Goal: Information Seeking & Learning: Check status

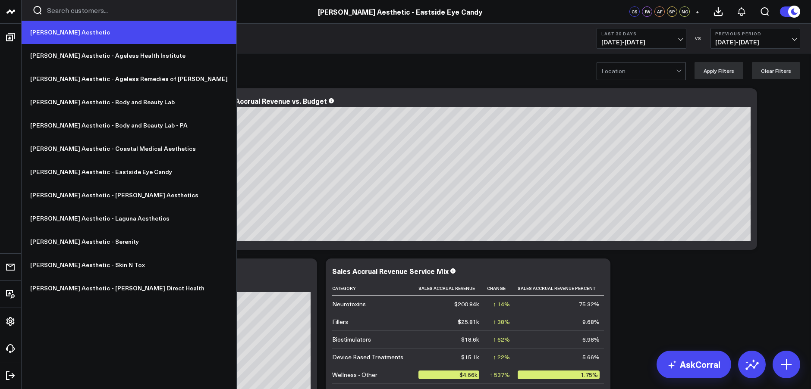
click at [59, 31] on link "[PERSON_NAME] Aesthetic" at bounding box center [129, 32] width 215 height 23
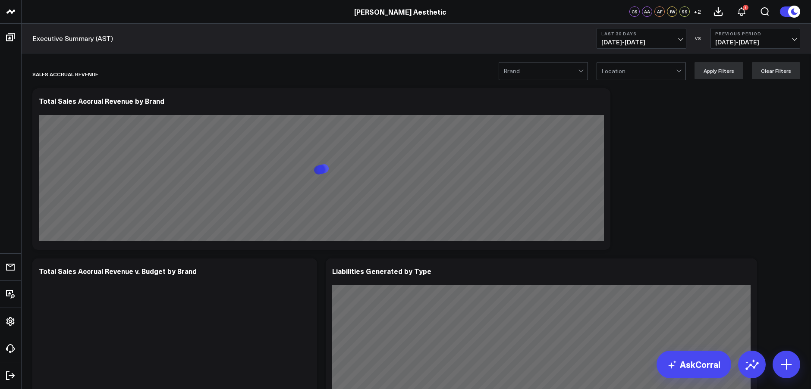
click at [628, 39] on span "08/24/25 - 09/22/25" at bounding box center [641, 42] width 80 height 7
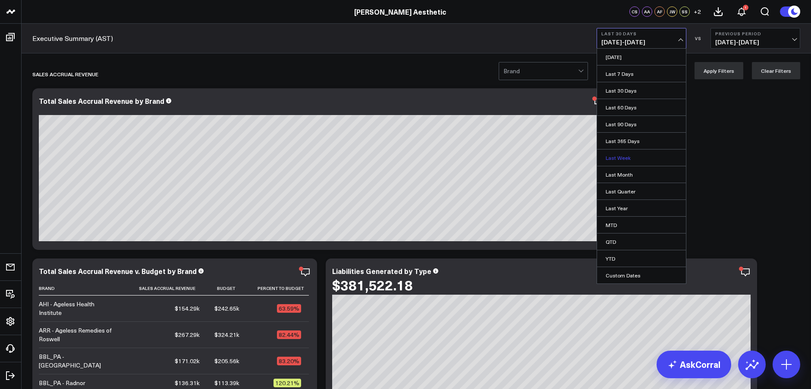
click at [619, 157] on link "Last Week" at bounding box center [641, 158] width 89 height 16
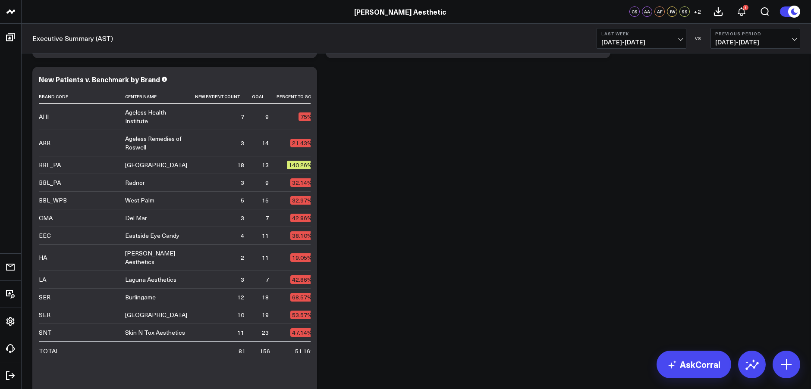
scroll to position [1918, 0]
click at [647, 39] on span "09/14/25 - 09/20/25" at bounding box center [641, 42] width 80 height 7
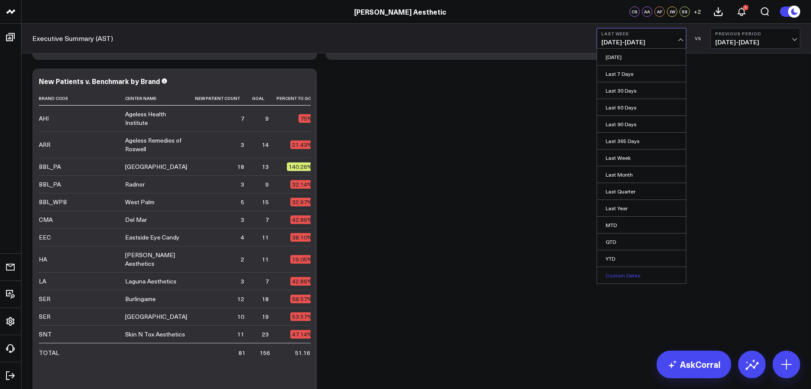
click at [623, 276] on link "Custom Dates" at bounding box center [641, 275] width 89 height 16
select select "8"
select select "2025"
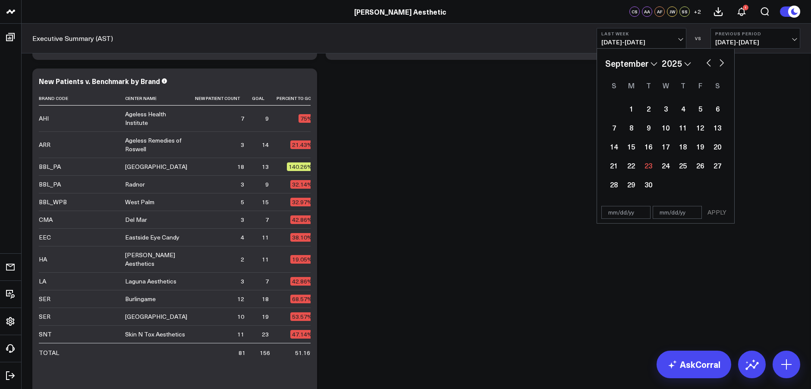
click at [653, 62] on select "January February March April May June July August September October November De…" at bounding box center [631, 63] width 52 height 13
select select "4"
select select "2025"
click at [678, 107] on div "1" at bounding box center [682, 108] width 17 height 17
type input "05/01/25"
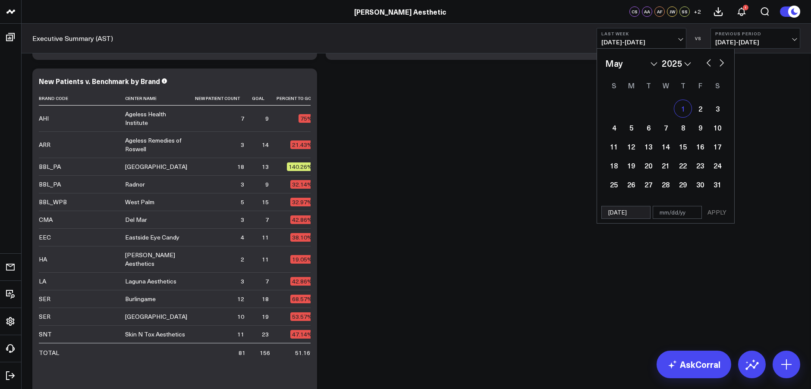
select select "4"
select select "2025"
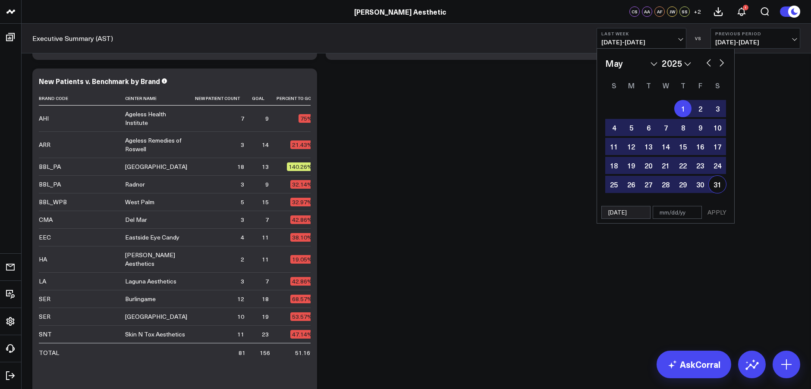
click at [718, 187] on div "31" at bounding box center [717, 184] width 17 height 17
type input "05/31/25"
select select "4"
select select "2025"
click at [719, 218] on button "APPLY" at bounding box center [717, 212] width 26 height 13
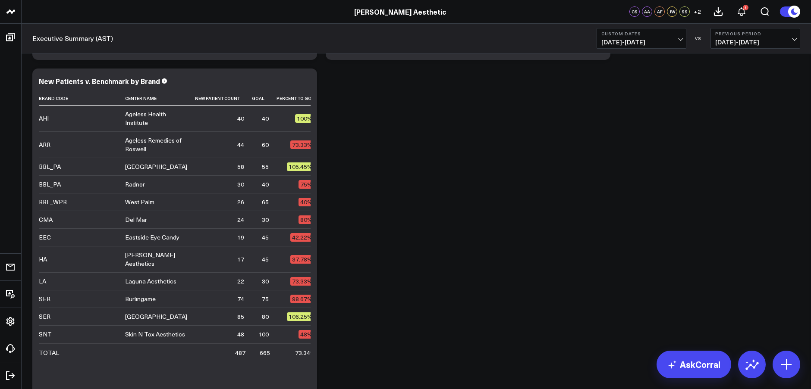
click at [623, 39] on span "05/01/25 - 05/31/25" at bounding box center [641, 42] width 80 height 7
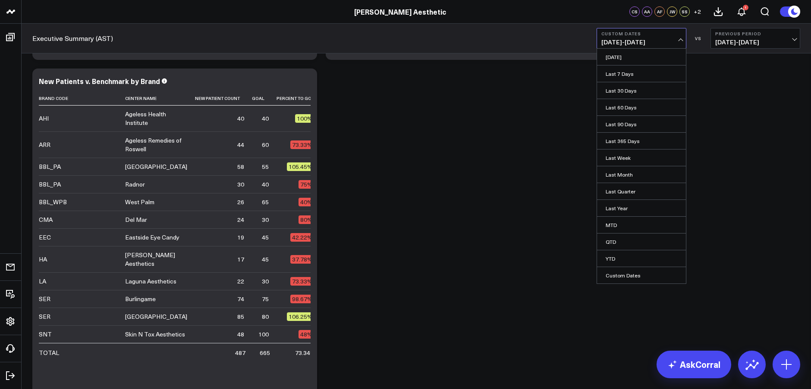
drag, startPoint x: 616, startPoint y: 277, endPoint x: 621, endPoint y: 269, distance: 9.7
click at [616, 277] on link "Custom Dates" at bounding box center [641, 275] width 89 height 16
select select "8"
select select "2025"
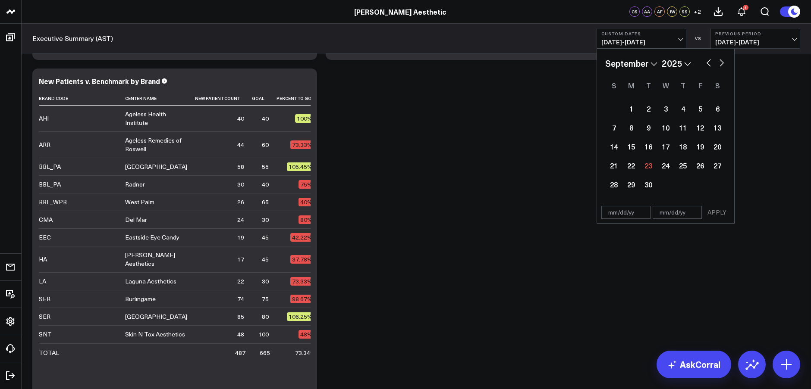
click at [635, 66] on select "January February March April May June July August September October November De…" at bounding box center [631, 63] width 52 height 13
select select "5"
select select "2025"
click at [612, 109] on div "1" at bounding box center [613, 108] width 17 height 17
type input "06/01/25"
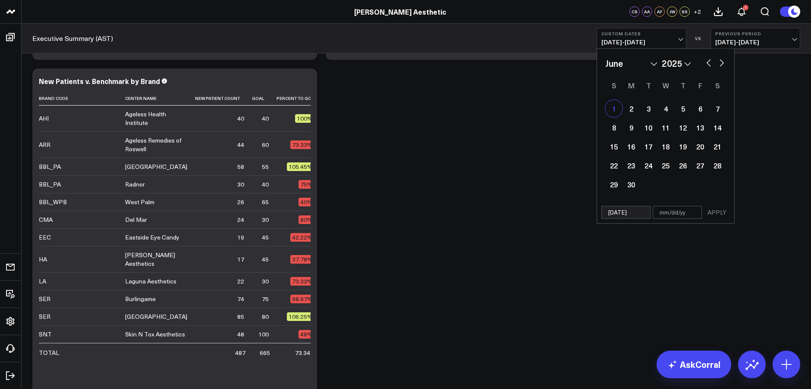
select select "5"
select select "2025"
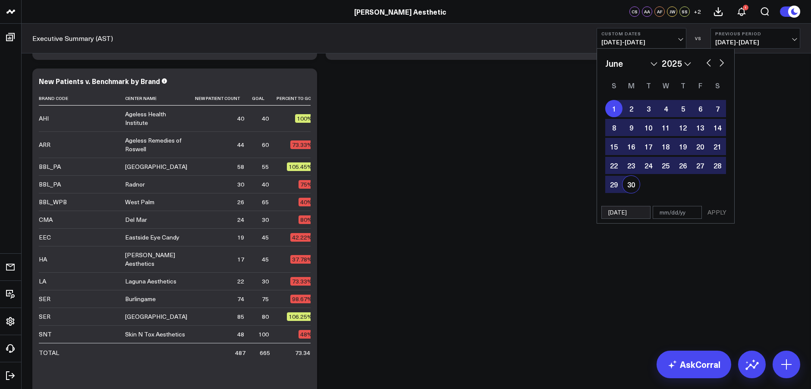
click at [632, 185] on div "30" at bounding box center [630, 184] width 17 height 17
type input "06/30/25"
select select "5"
select select "2025"
click at [716, 211] on button "APPLY" at bounding box center [717, 212] width 26 height 13
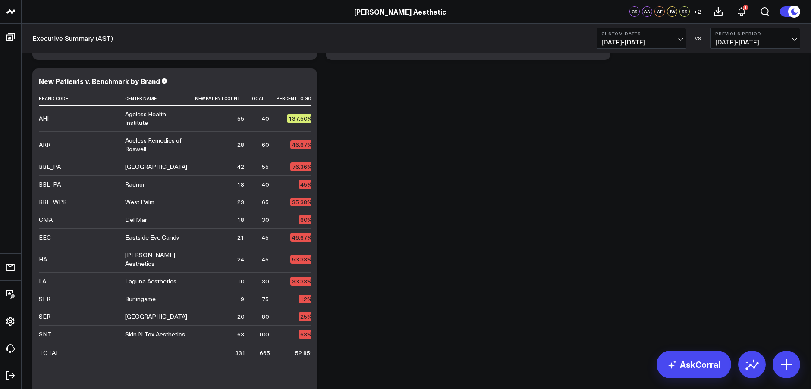
click at [635, 41] on span "06/01/25 - 06/30/25" at bounding box center [641, 42] width 80 height 7
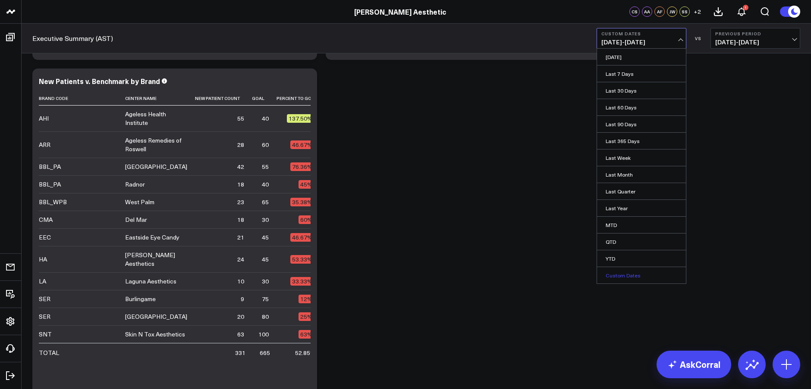
click at [622, 276] on link "Custom Dates" at bounding box center [641, 275] width 89 height 16
select select "8"
select select "2025"
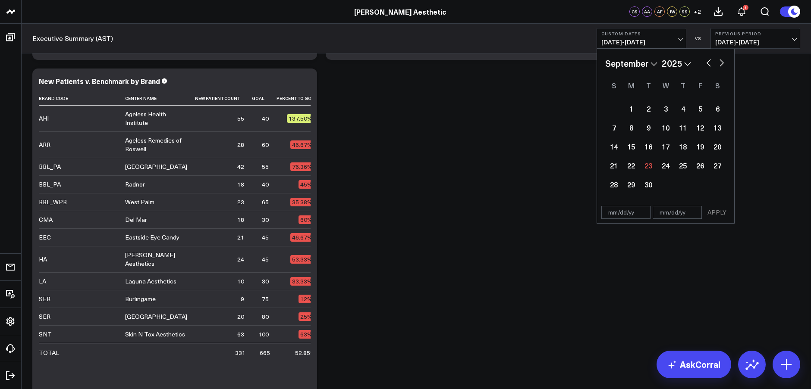
click at [650, 61] on select "January February March April May June July August September October November De…" at bounding box center [631, 63] width 52 height 13
select select "6"
select select "2025"
click at [644, 108] on div "1" at bounding box center [648, 108] width 17 height 17
type input "07/01/25"
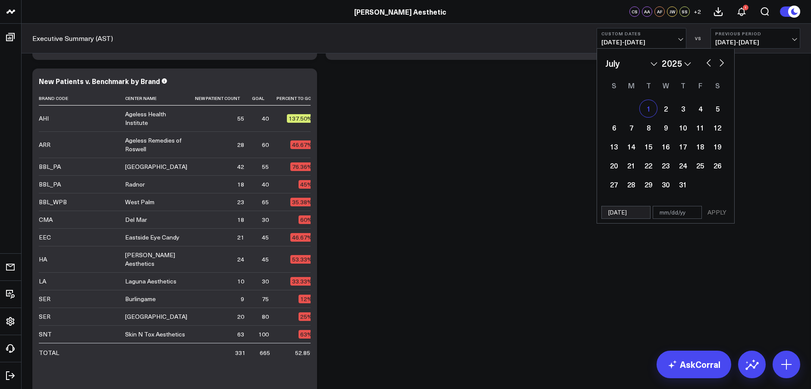
select select "6"
select select "2025"
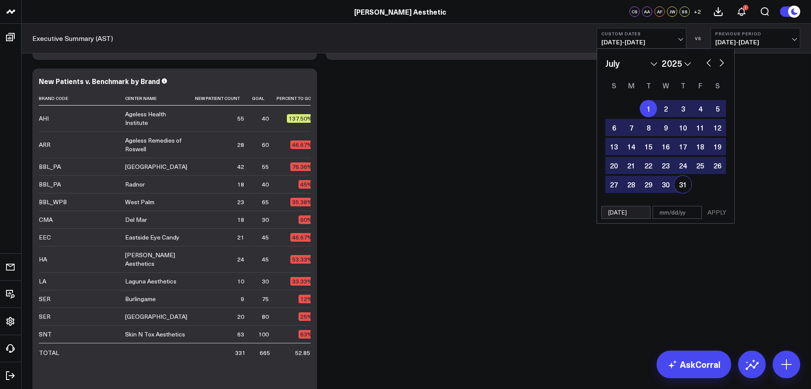
click at [684, 185] on div "31" at bounding box center [682, 184] width 17 height 17
type input "07/31/25"
select select "6"
select select "2025"
click at [720, 210] on button "APPLY" at bounding box center [717, 212] width 26 height 13
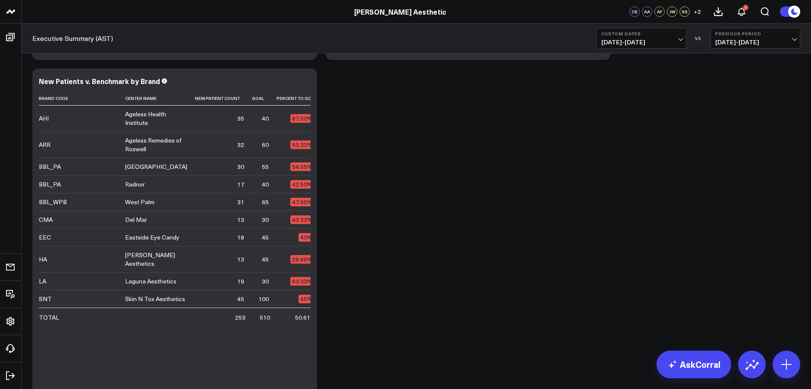
click at [629, 35] on b "Custom Dates" at bounding box center [641, 33] width 80 height 5
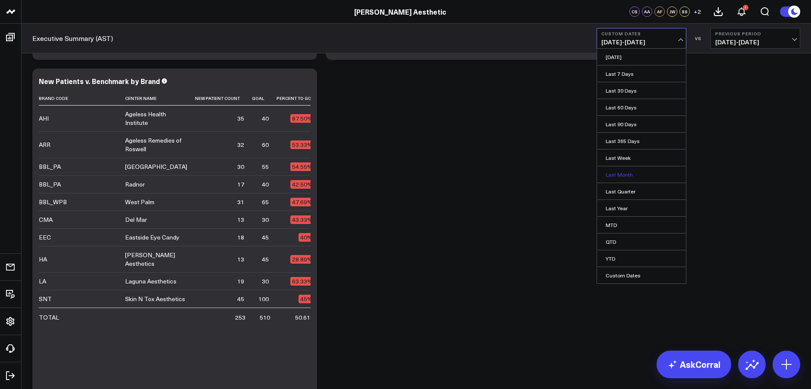
click at [625, 173] on link "Last Month" at bounding box center [641, 174] width 89 height 16
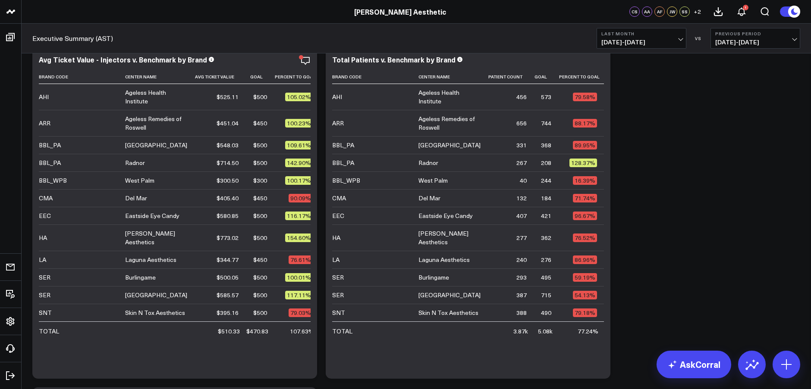
scroll to position [1592, 0]
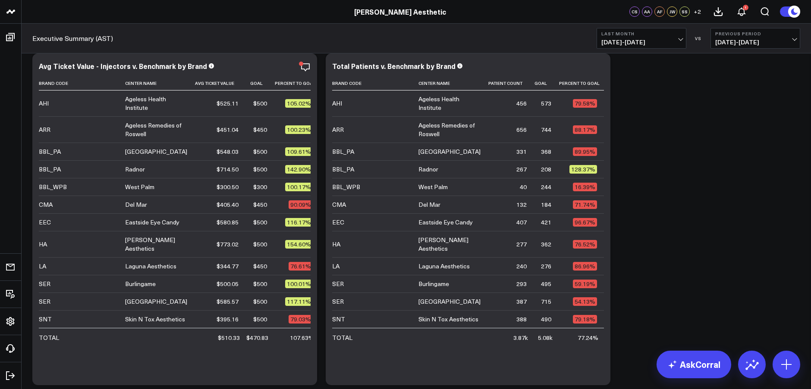
click at [649, 39] on span "08/01/25 - 08/31/25" at bounding box center [641, 42] width 80 height 7
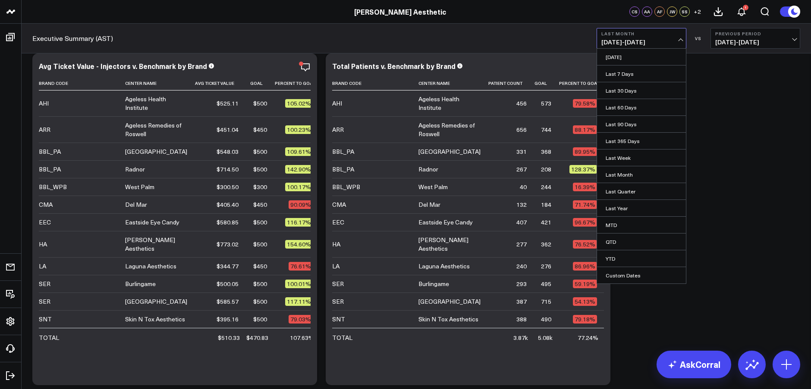
click at [621, 273] on link "Custom Dates" at bounding box center [641, 275] width 89 height 16
select select "8"
select select "2025"
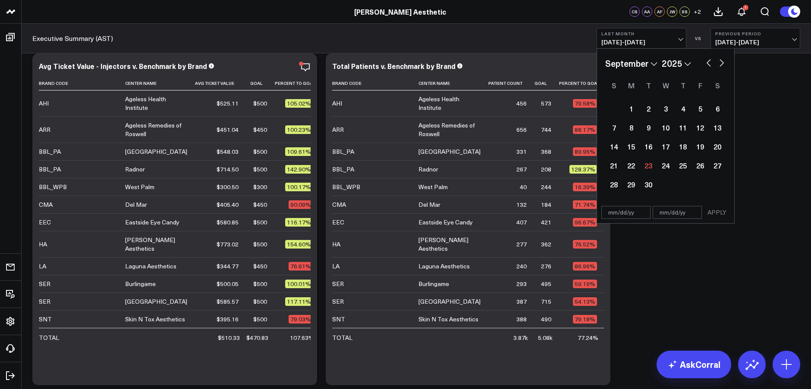
click at [653, 63] on select "January February March April May June July August September October November De…" at bounding box center [631, 63] width 52 height 13
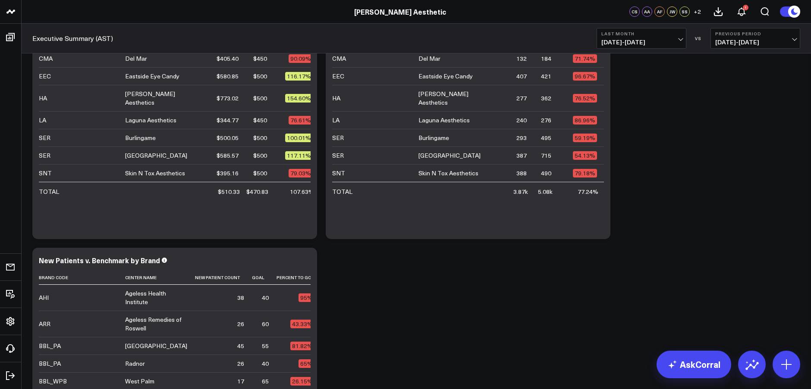
scroll to position [1580, 0]
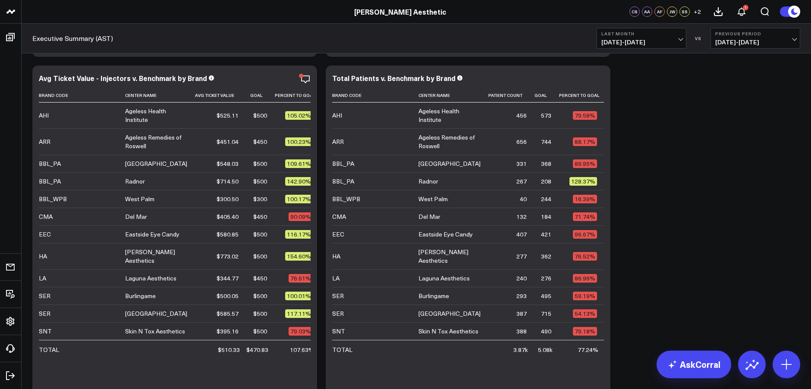
click at [671, 33] on b "Last Month" at bounding box center [641, 33] width 80 height 5
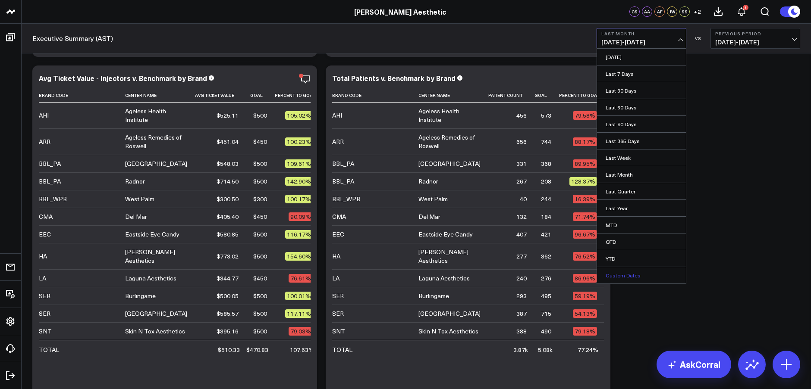
click at [624, 271] on link "Custom Dates" at bounding box center [641, 275] width 89 height 16
select select "8"
select select "2025"
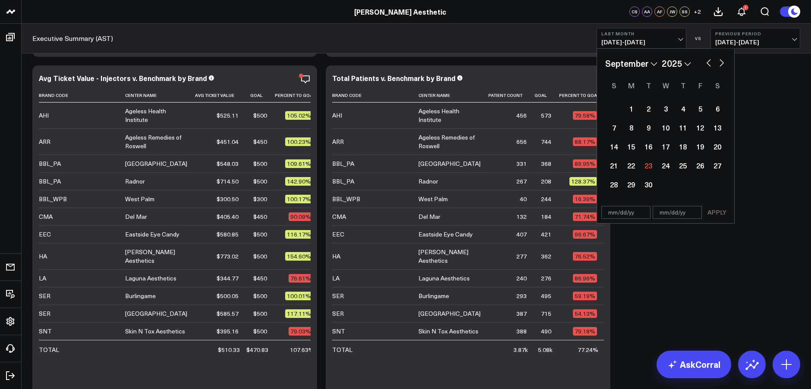
click at [648, 66] on select "January February March April May June July August September October November De…" at bounding box center [631, 63] width 52 height 13
select select "6"
select select "2025"
click at [649, 112] on div "1" at bounding box center [648, 108] width 17 height 17
type input "07/01/25"
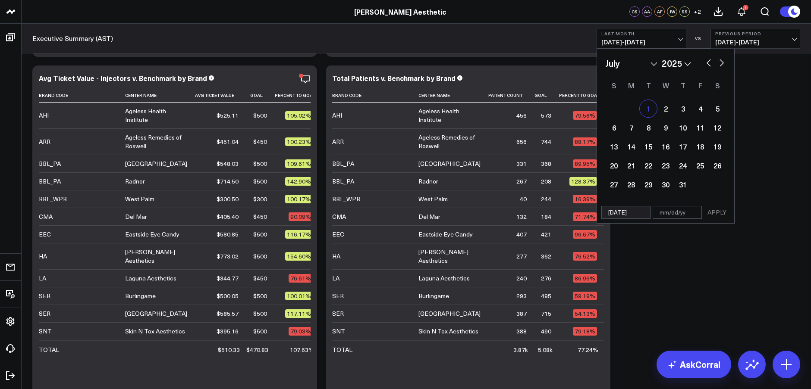
select select "6"
select select "2025"
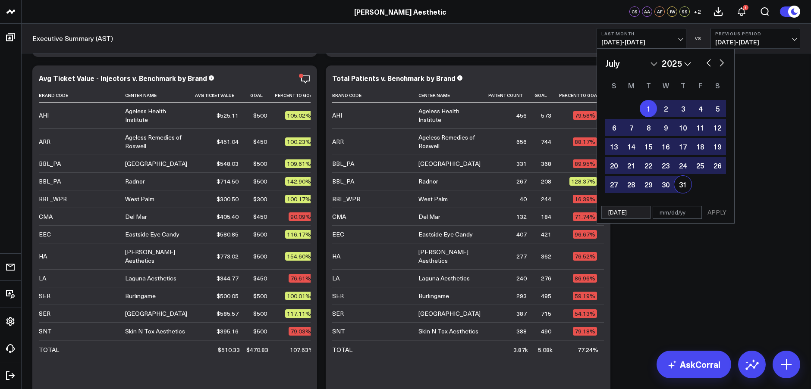
click at [688, 188] on div "31" at bounding box center [682, 184] width 17 height 17
type input "07/31/25"
select select "6"
select select "2025"
click at [726, 210] on button "APPLY" at bounding box center [717, 212] width 26 height 13
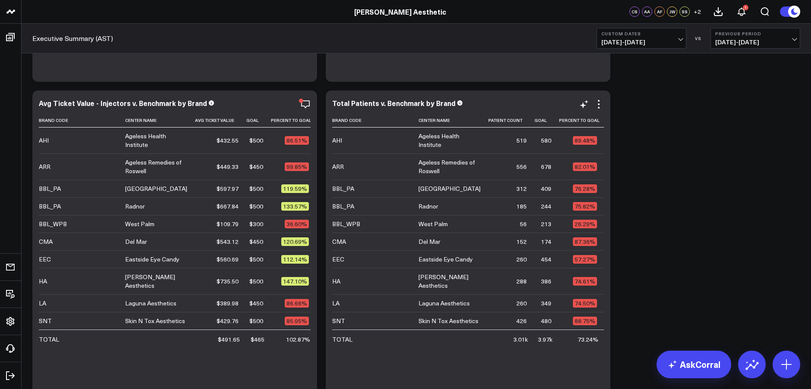
scroll to position [1555, 0]
click at [632, 37] on button "Custom Dates 07/01/25 - 07/31/25" at bounding box center [642, 38] width 90 height 21
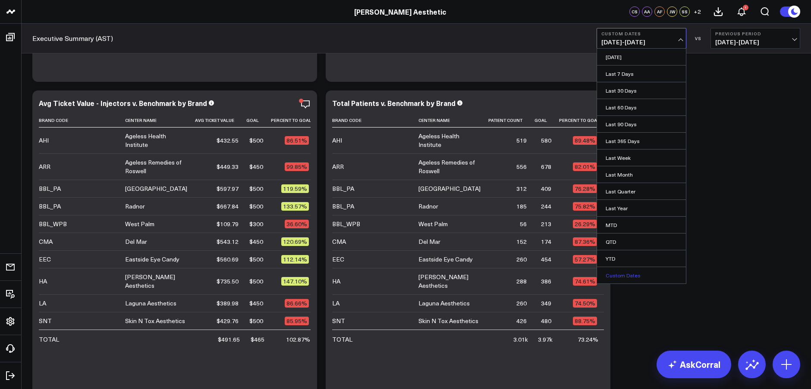
click at [623, 276] on link "Custom Dates" at bounding box center [641, 275] width 89 height 16
select select "8"
select select "2025"
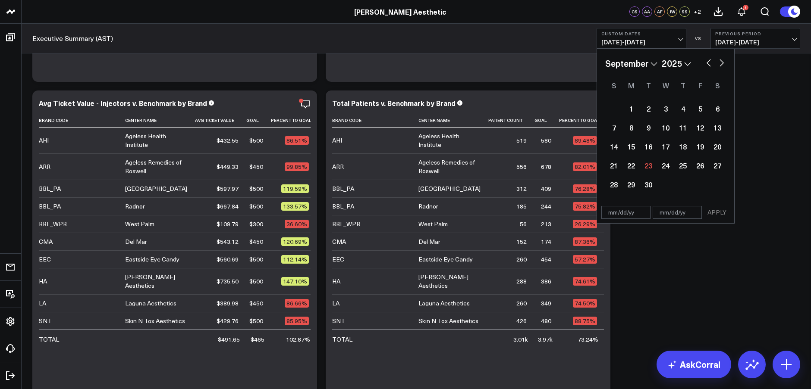
click at [646, 63] on select "January February March April May June July August September October November De…" at bounding box center [631, 63] width 52 height 13
select select "5"
select select "2025"
click at [612, 106] on div "1" at bounding box center [613, 108] width 17 height 17
type input "06/01/25"
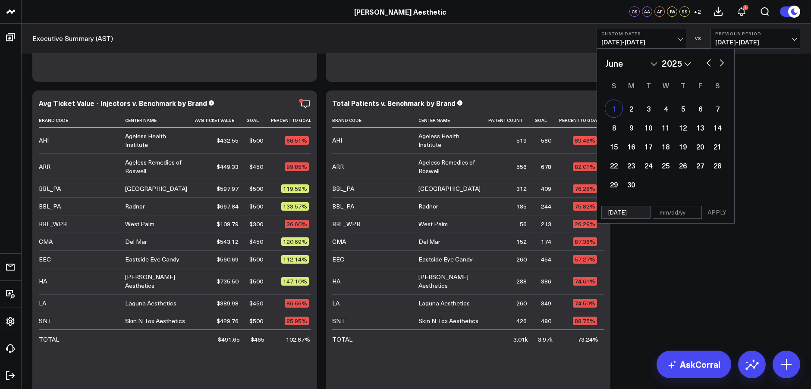
select select "5"
select select "2025"
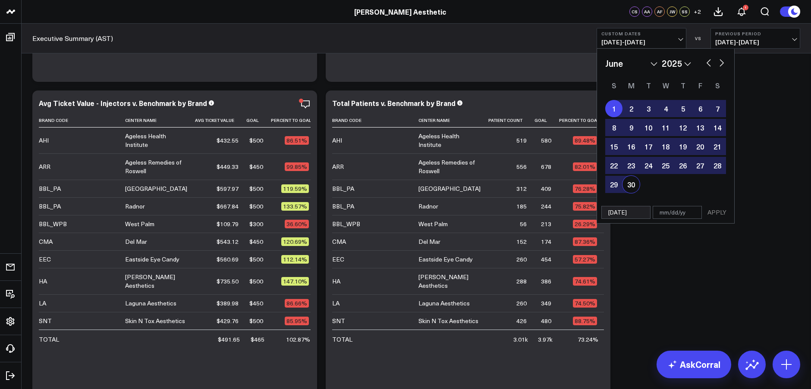
click at [631, 183] on div "30" at bounding box center [630, 184] width 17 height 17
type input "06/30/25"
select select "5"
select select "2025"
click at [709, 213] on button "APPLY" at bounding box center [717, 212] width 26 height 13
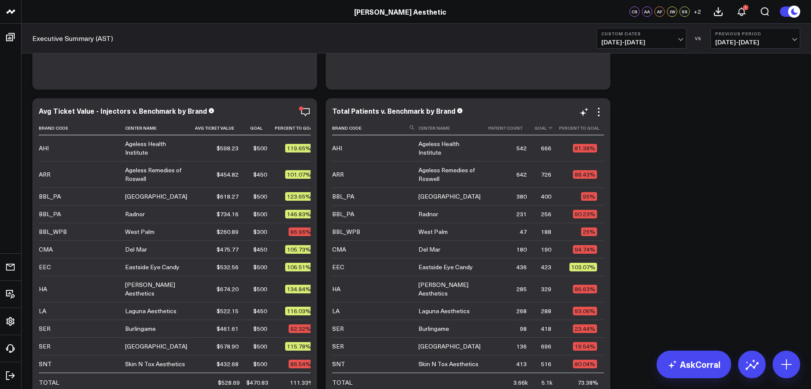
scroll to position [1542, 0]
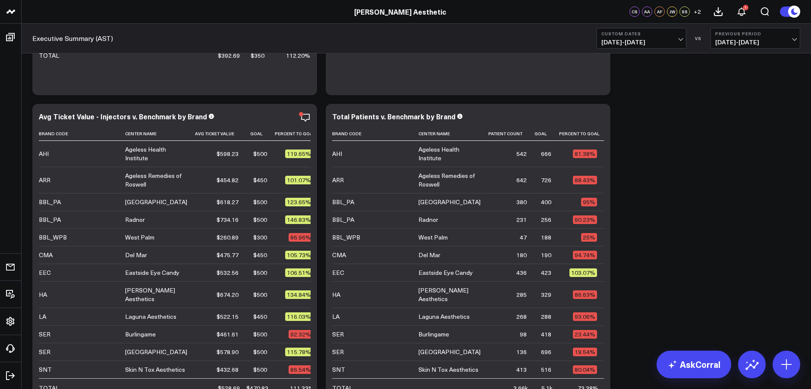
click at [648, 41] on span "06/01/25 - 06/30/25" at bounding box center [641, 42] width 80 height 7
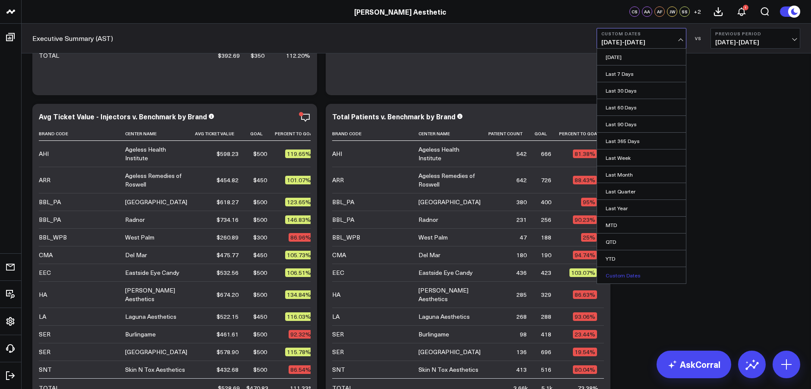
click at [632, 277] on link "Custom Dates" at bounding box center [641, 275] width 89 height 16
select select "8"
select select "2025"
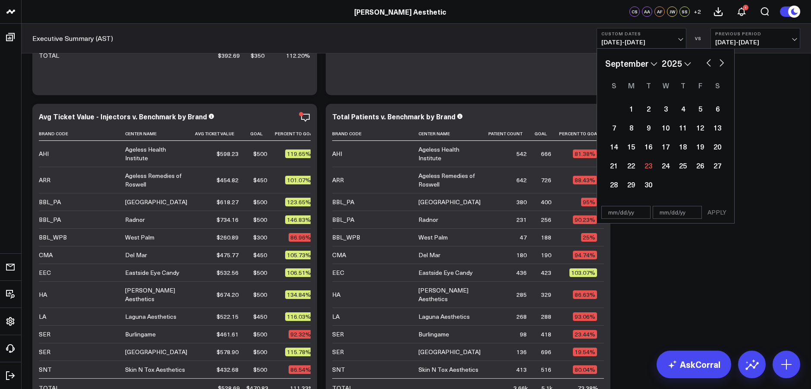
click at [652, 66] on select "January February March April May June July August September October November De…" at bounding box center [631, 63] width 52 height 13
select select "4"
select select "2025"
click at [681, 105] on div "1" at bounding box center [682, 108] width 17 height 17
type input "05/01/25"
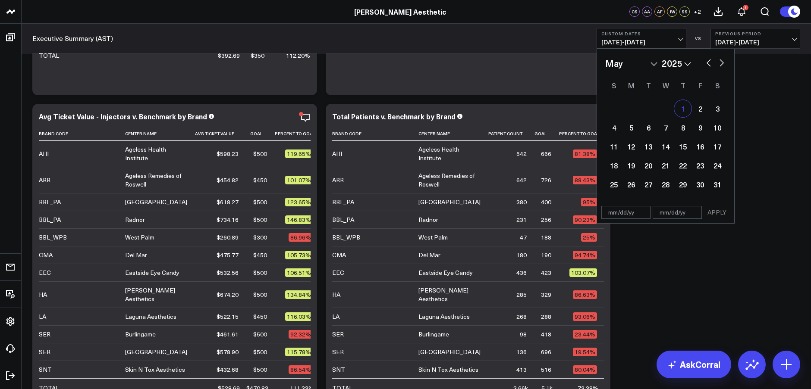
select select "4"
select select "2025"
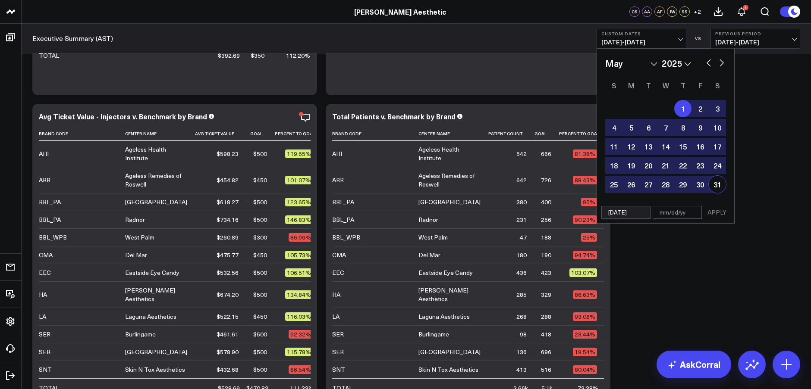
click at [715, 183] on div "31" at bounding box center [717, 184] width 17 height 17
type input "05/31/25"
select select "4"
select select "2025"
click at [717, 215] on button "APPLY" at bounding box center [717, 212] width 26 height 13
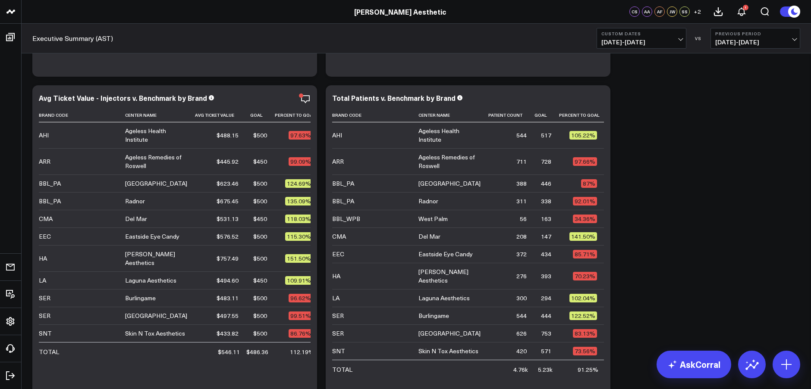
scroll to position [1565, 0]
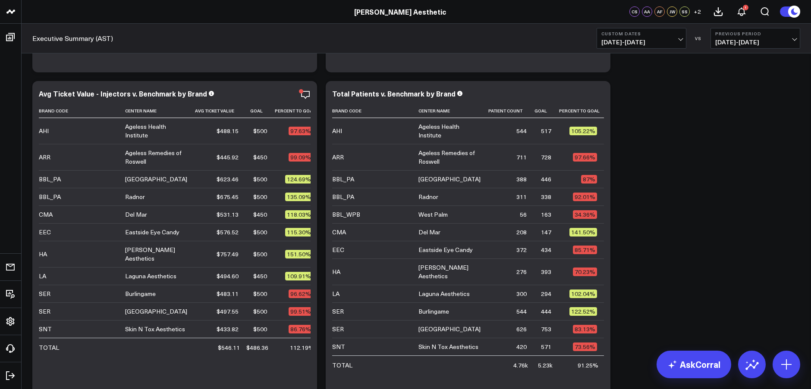
click at [647, 41] on span "05/01/25 - 05/31/25" at bounding box center [641, 42] width 80 height 7
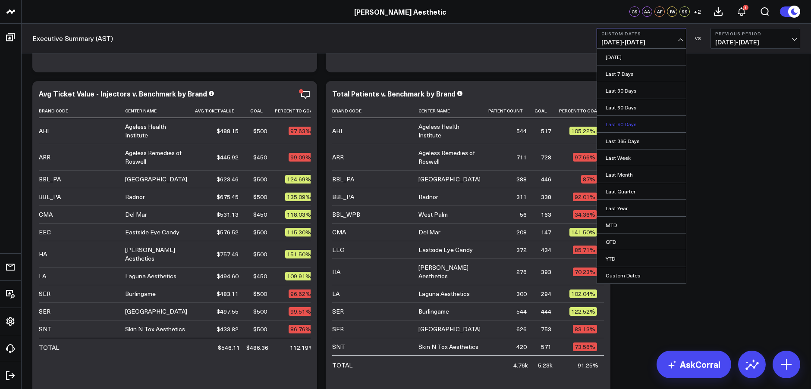
click at [628, 122] on link "Last 90 Days" at bounding box center [641, 124] width 89 height 16
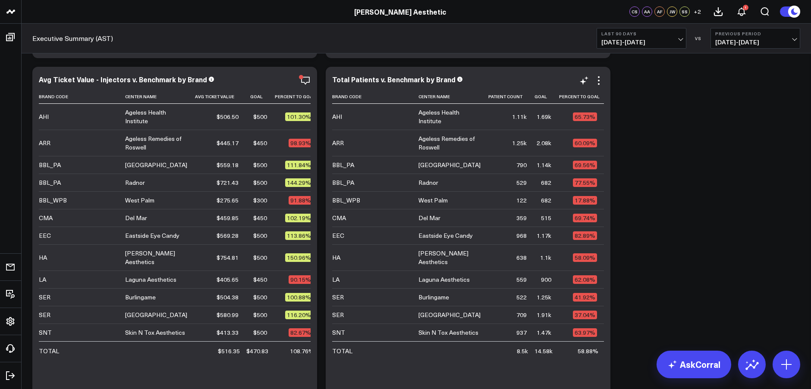
scroll to position [1567, 0]
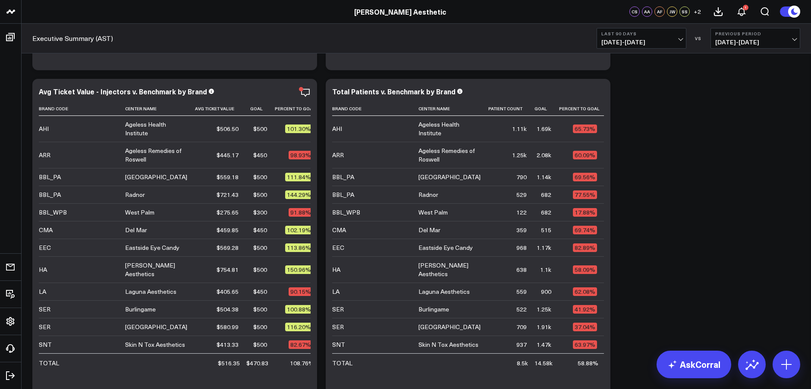
click at [636, 39] on span "06/25/25 - 09/22/25" at bounding box center [641, 42] width 80 height 7
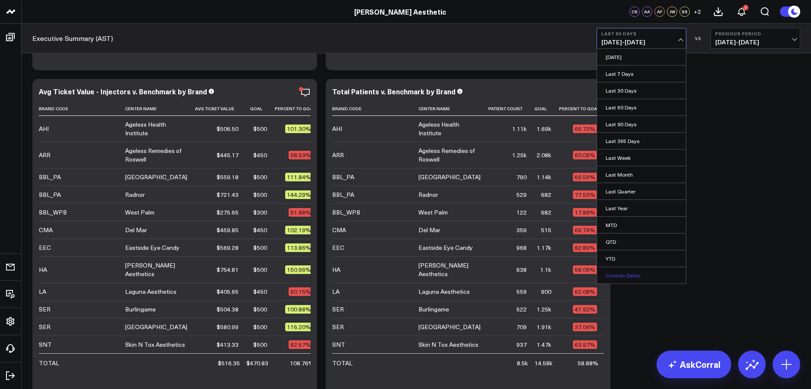
click at [622, 273] on link "Custom Dates" at bounding box center [641, 275] width 89 height 16
select select "8"
select select "2025"
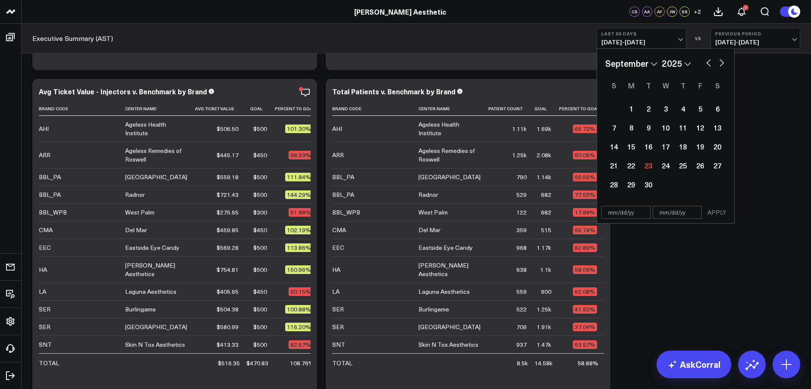
click at [648, 62] on select "January February March April May June July August September October November De…" at bounding box center [631, 63] width 52 height 13
select select "2"
select select "2025"
click at [681, 185] on div "27" at bounding box center [682, 184] width 17 height 17
type input "03/27/25"
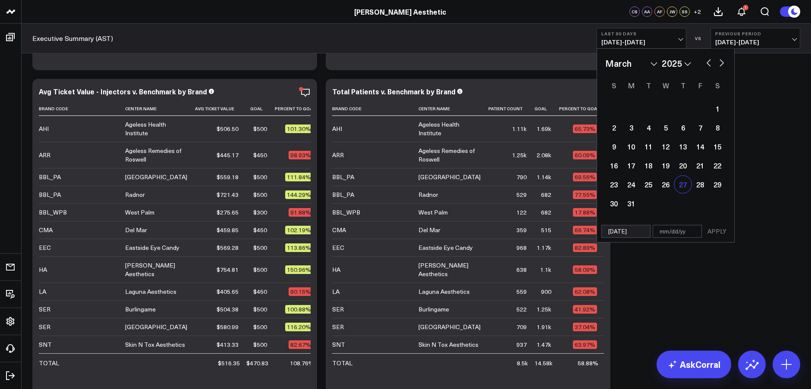
select select "2"
select select "2025"
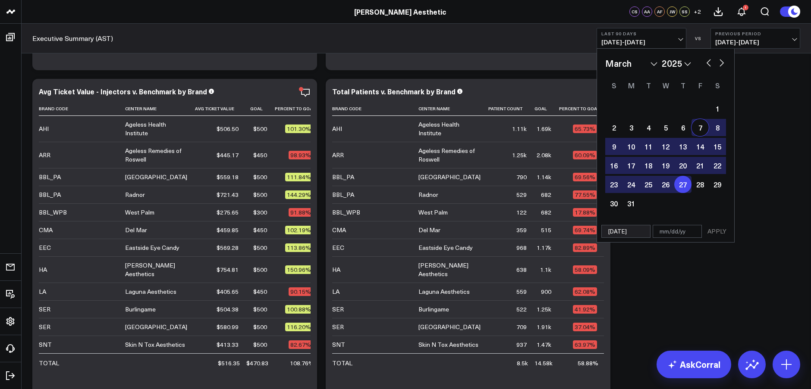
click at [720, 64] on button "button" at bounding box center [721, 62] width 9 height 10
select select "3"
select select "2025"
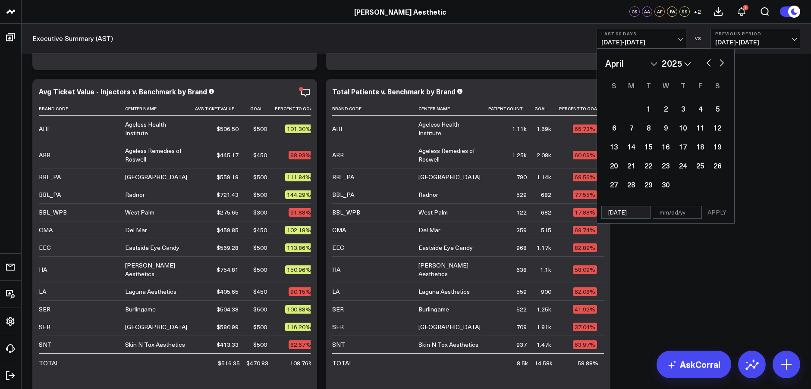
click at [720, 64] on button "button" at bounding box center [721, 62] width 9 height 10
select select "4"
select select "2025"
click at [720, 64] on button "button" at bounding box center [721, 62] width 9 height 10
select select "5"
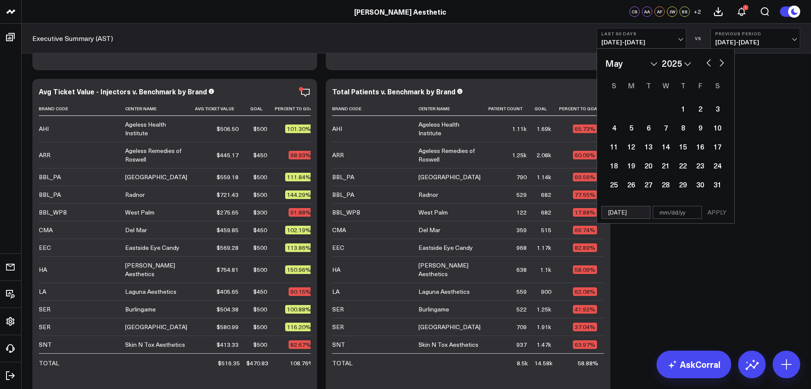
select select "2025"
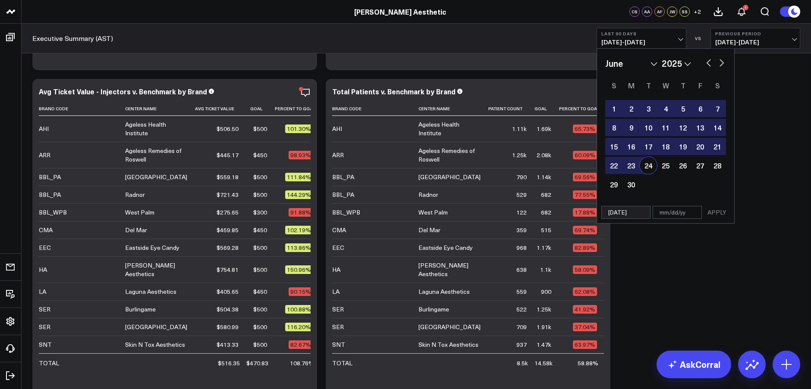
click at [650, 165] on div "24" at bounding box center [648, 165] width 17 height 17
type input "06/24/25"
select select "5"
select select "2025"
click at [713, 211] on button "APPLY" at bounding box center [717, 212] width 26 height 13
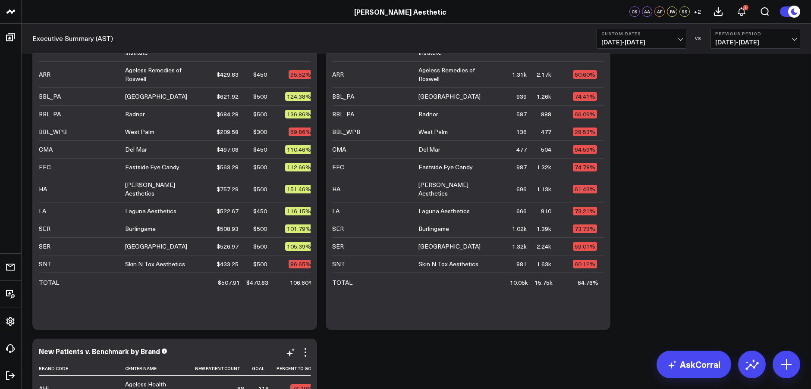
scroll to position [1646, 0]
